Goal: Check status: Check status

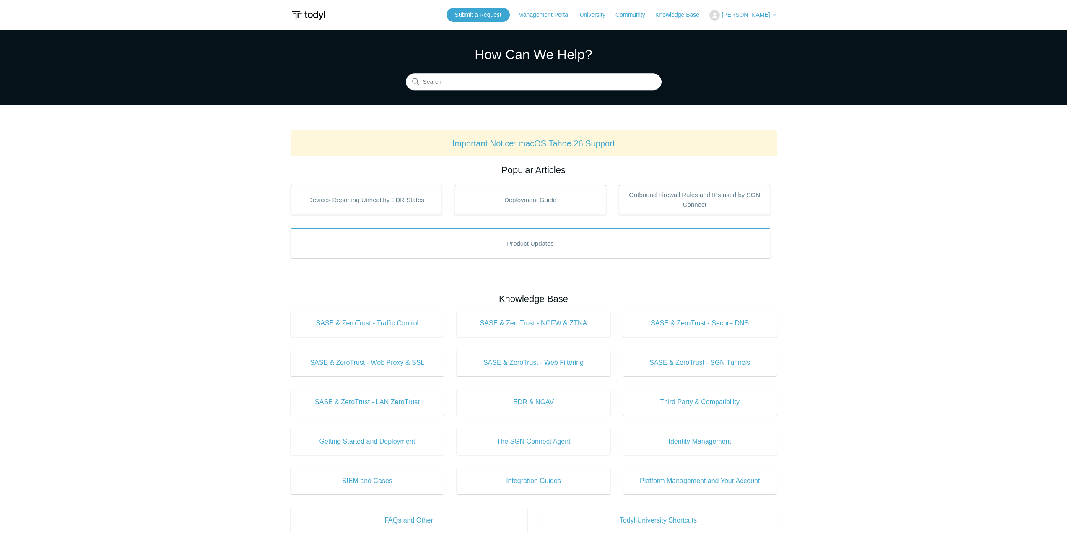
click at [751, 13] on span "[PERSON_NAME]" at bounding box center [745, 14] width 48 height 7
click at [745, 31] on link "My Support Requests" at bounding box center [751, 33] width 82 height 15
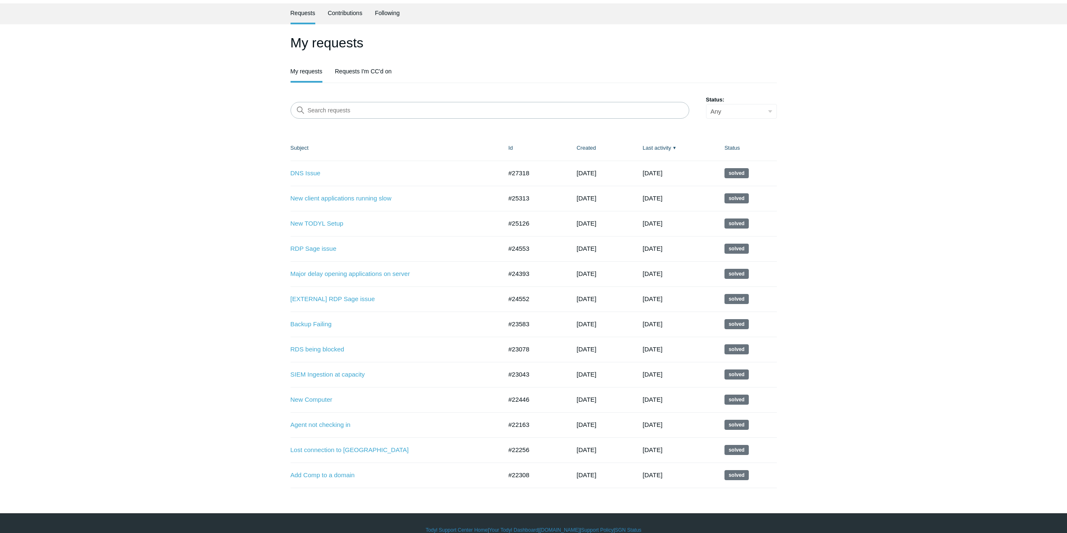
scroll to position [40, 0]
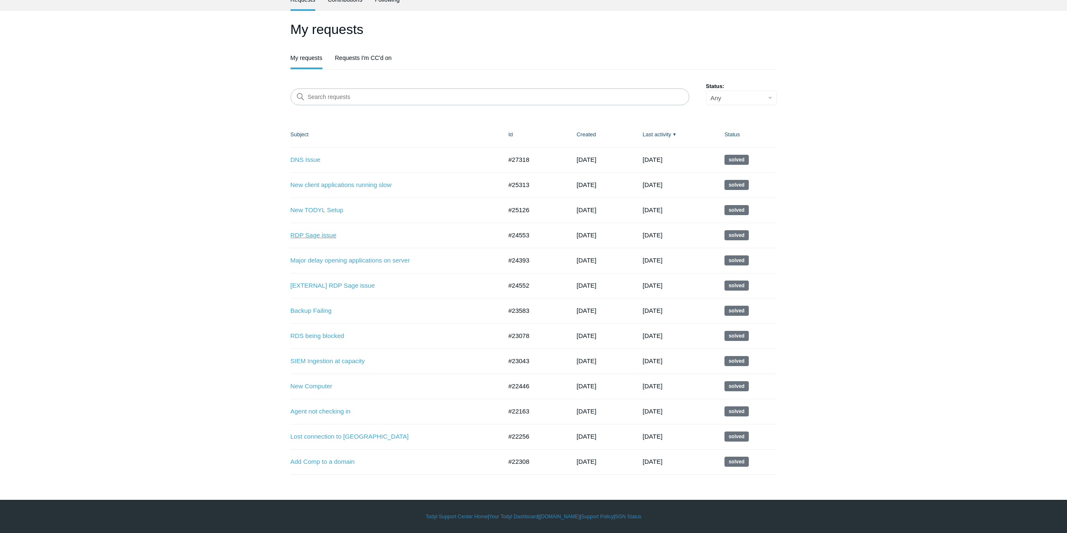
click at [317, 236] on link "RDP Sage issue" at bounding box center [389, 236] width 199 height 10
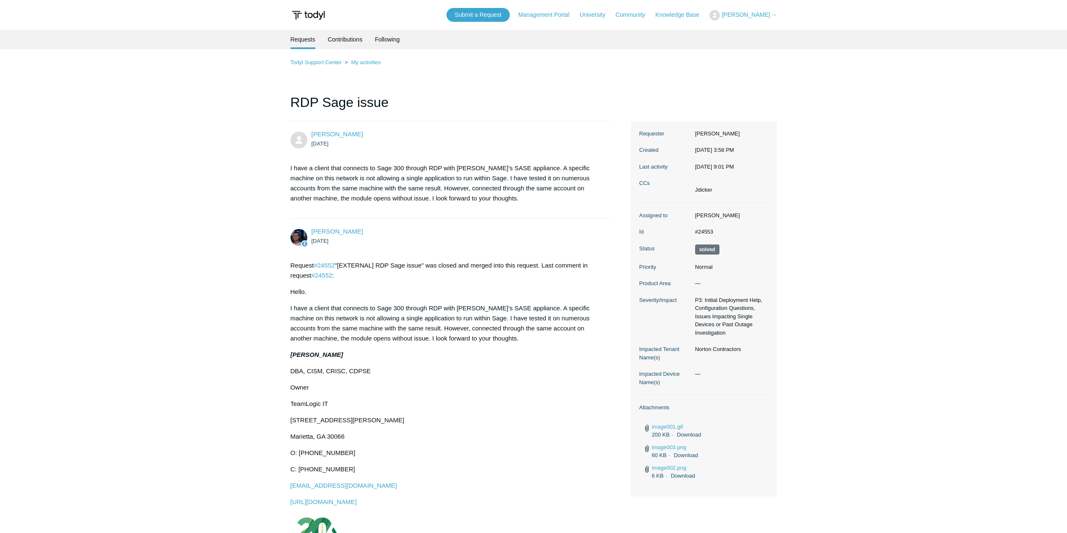
click at [745, 16] on span "[PERSON_NAME]" at bounding box center [745, 14] width 48 height 7
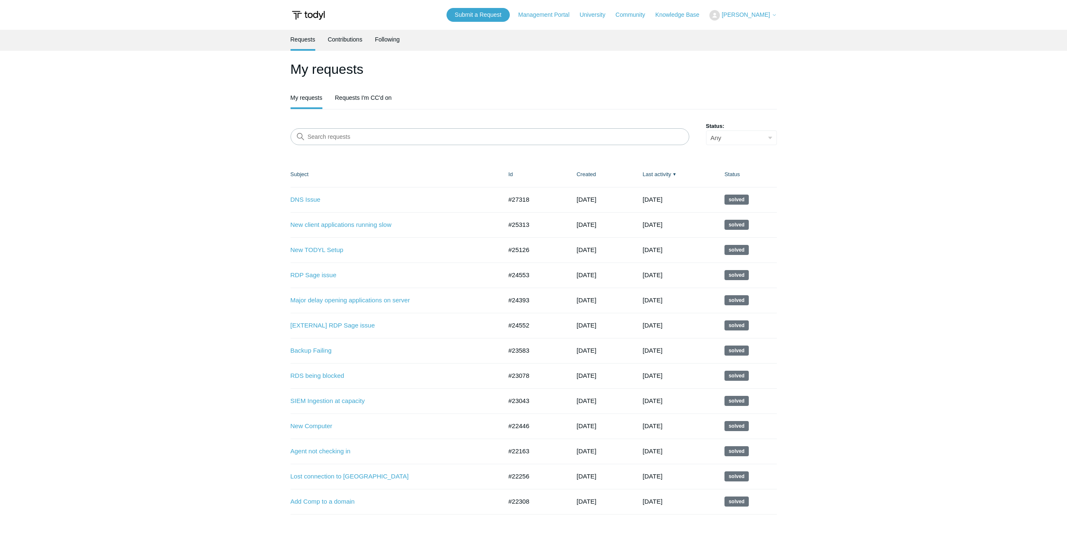
scroll to position [40, 0]
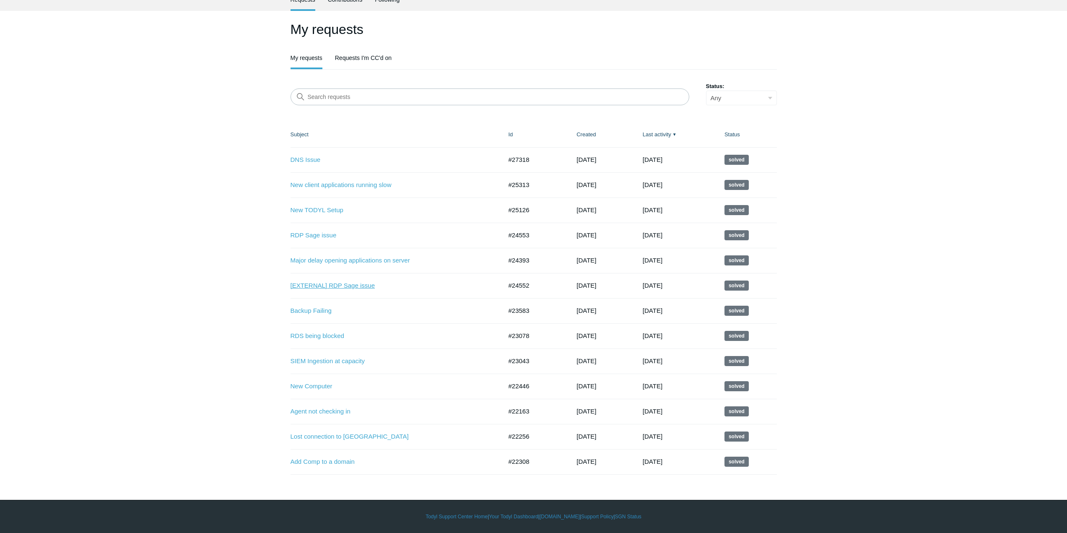
click at [338, 287] on link "[EXTERNAL] RDP Sage issue" at bounding box center [389, 286] width 199 height 10
click at [329, 338] on link "RDS being blocked" at bounding box center [389, 336] width 199 height 10
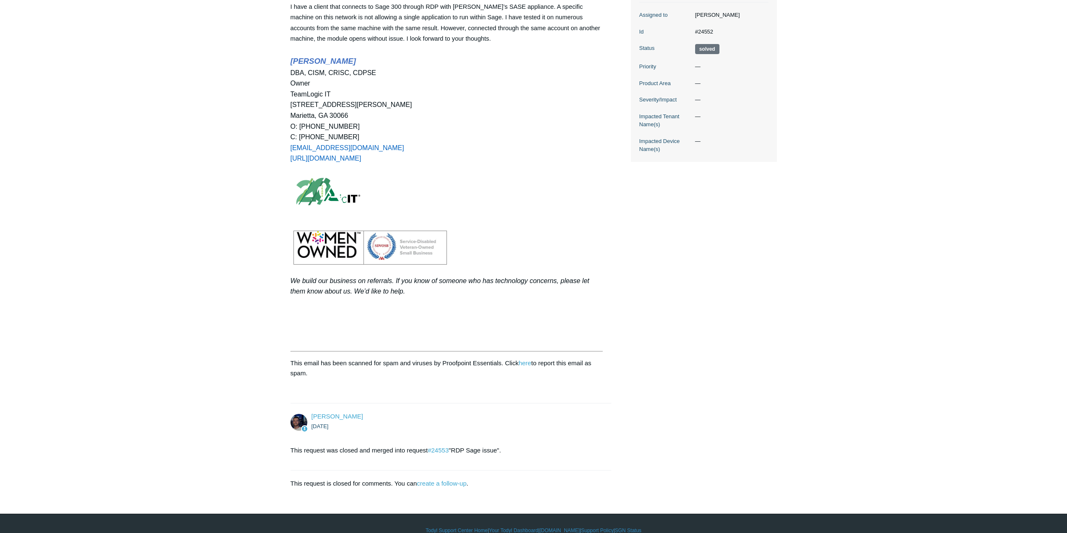
scroll to position [191, 0]
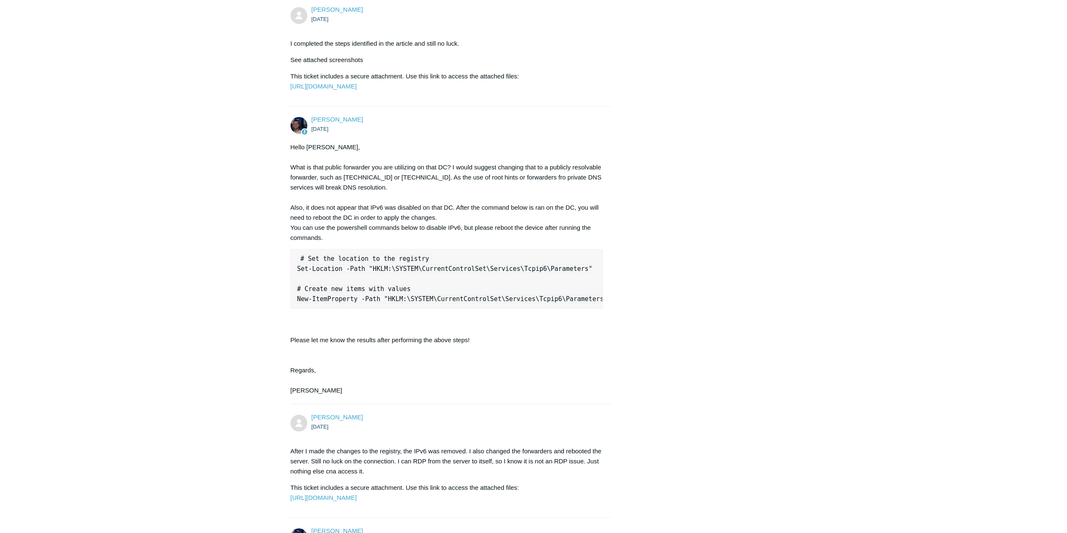
scroll to position [1844, 0]
